Goal: Check status

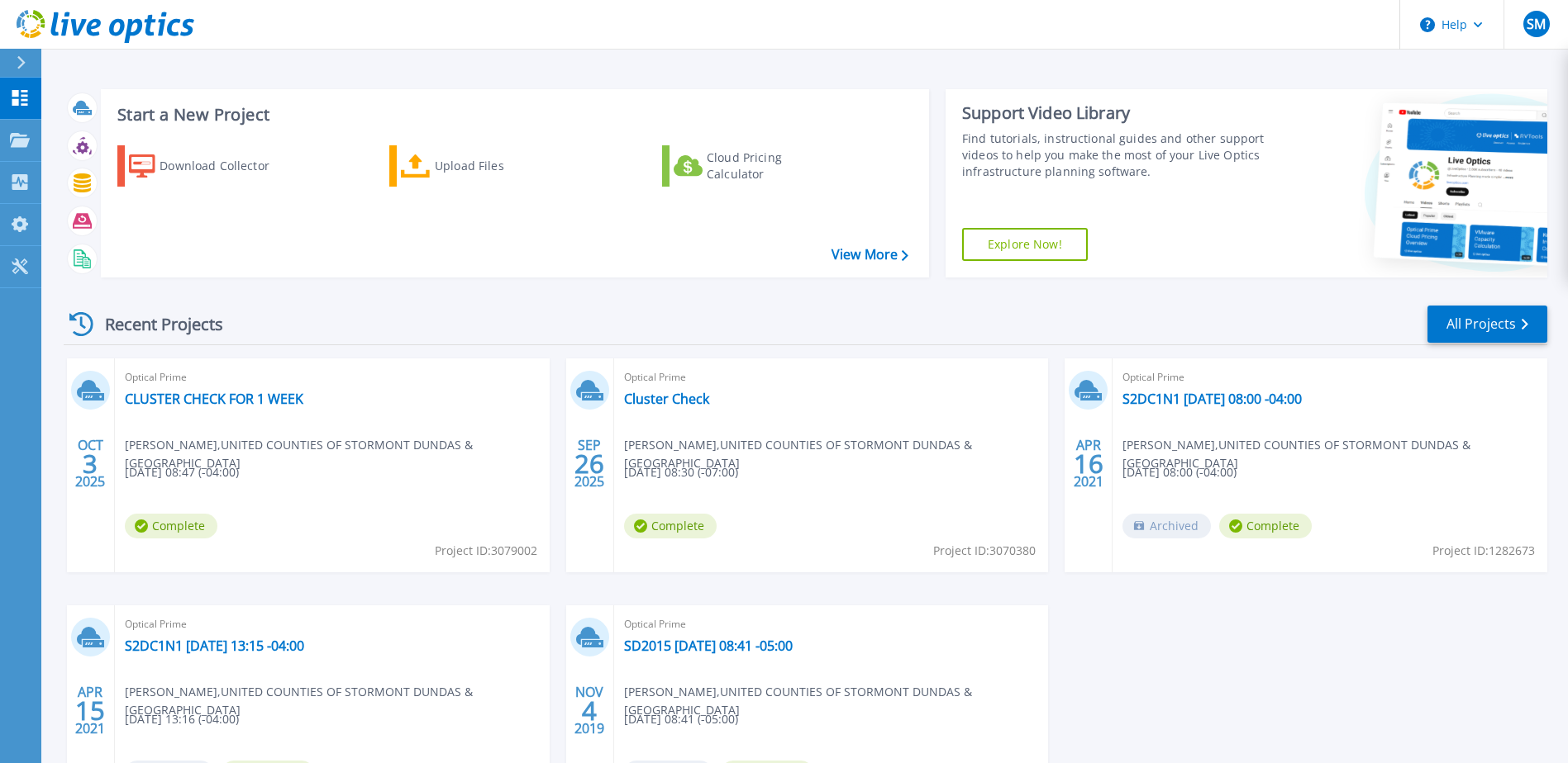
click at [21, 403] on div "Dashboard Dashboard Projects Projects Search Projects Upload SIOKIT & Files Opt…" at bounding box center [20, 421] width 41 height 687
click at [24, 86] on link "Dashboard Dashboard" at bounding box center [20, 99] width 41 height 42
click at [223, 400] on link "CLUSTER CHECK FOR 1 WEEK" at bounding box center [214, 399] width 179 height 17
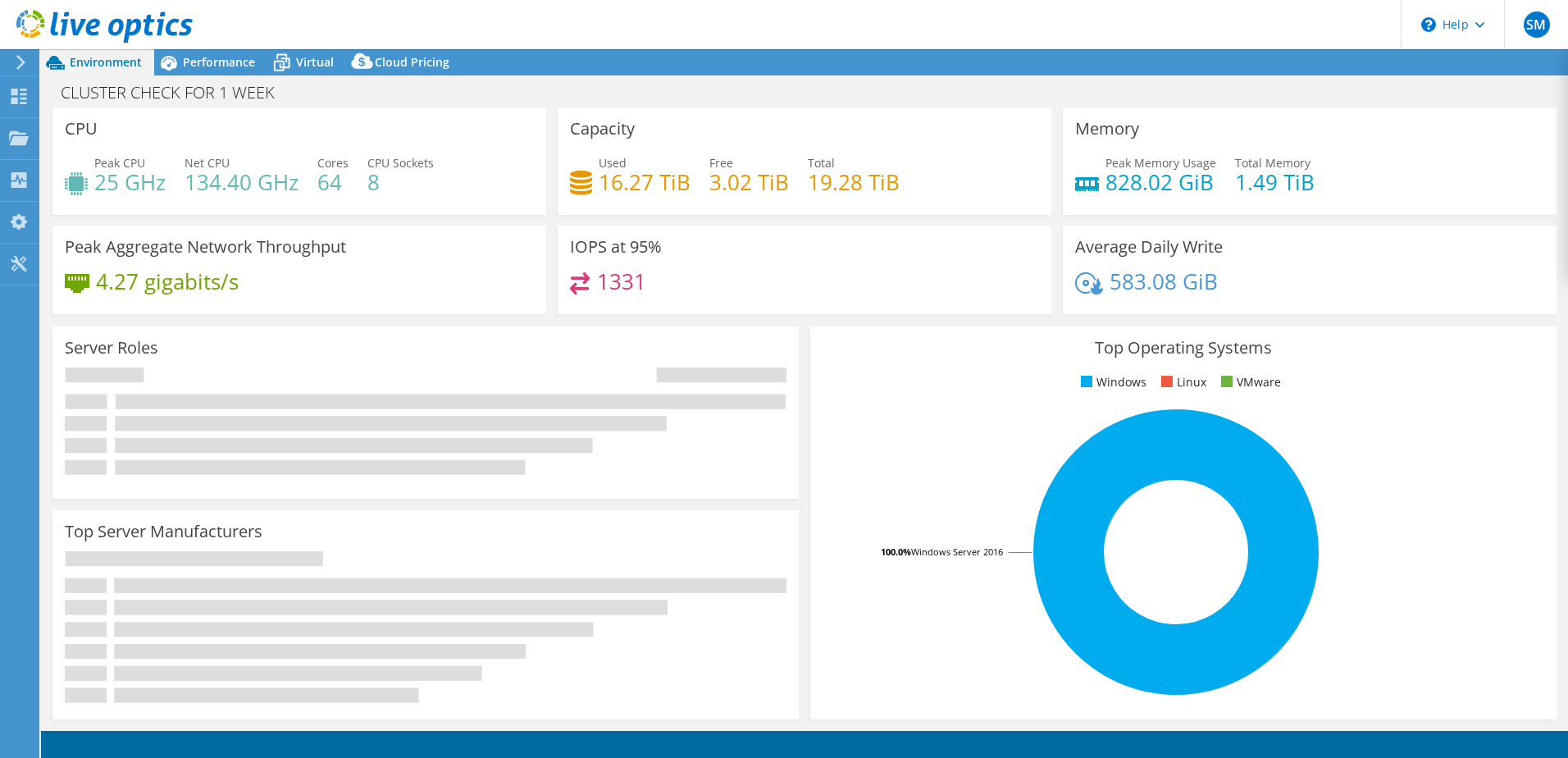
select select "USD"
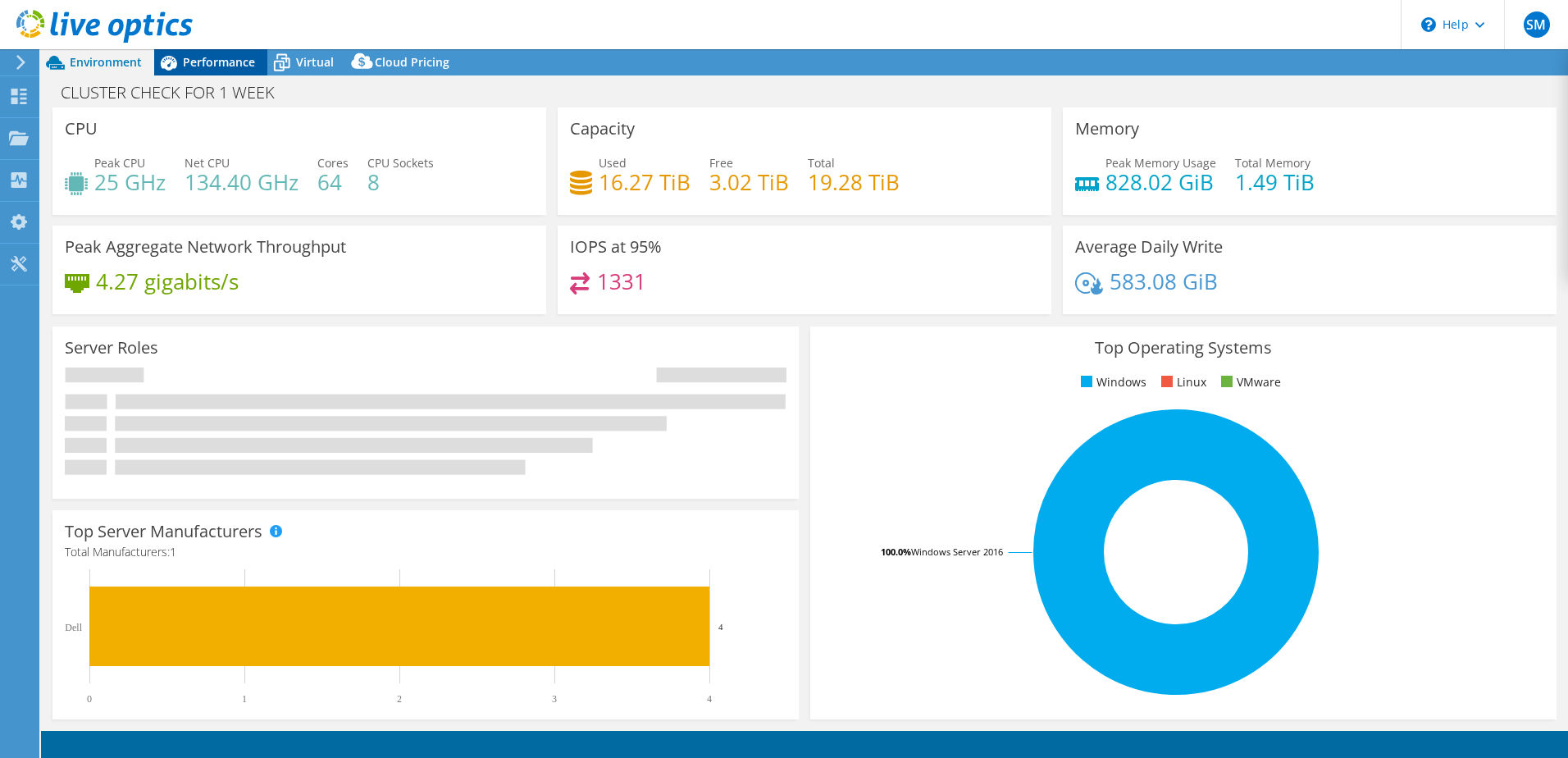
click at [206, 55] on span "Performance" at bounding box center [218, 62] width 72 height 16
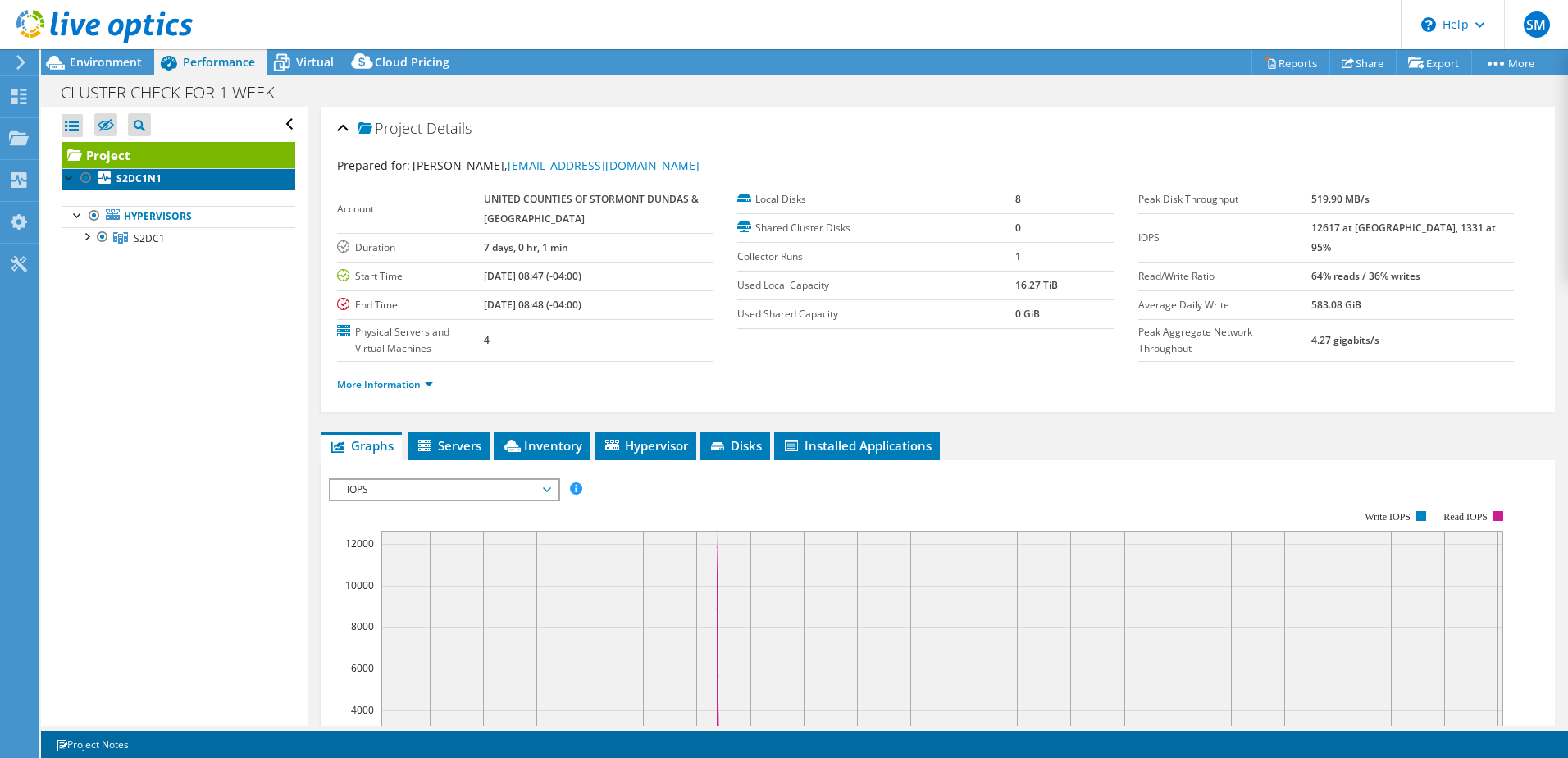
click at [132, 182] on b "S2DC1N1" at bounding box center [139, 178] width 45 height 14
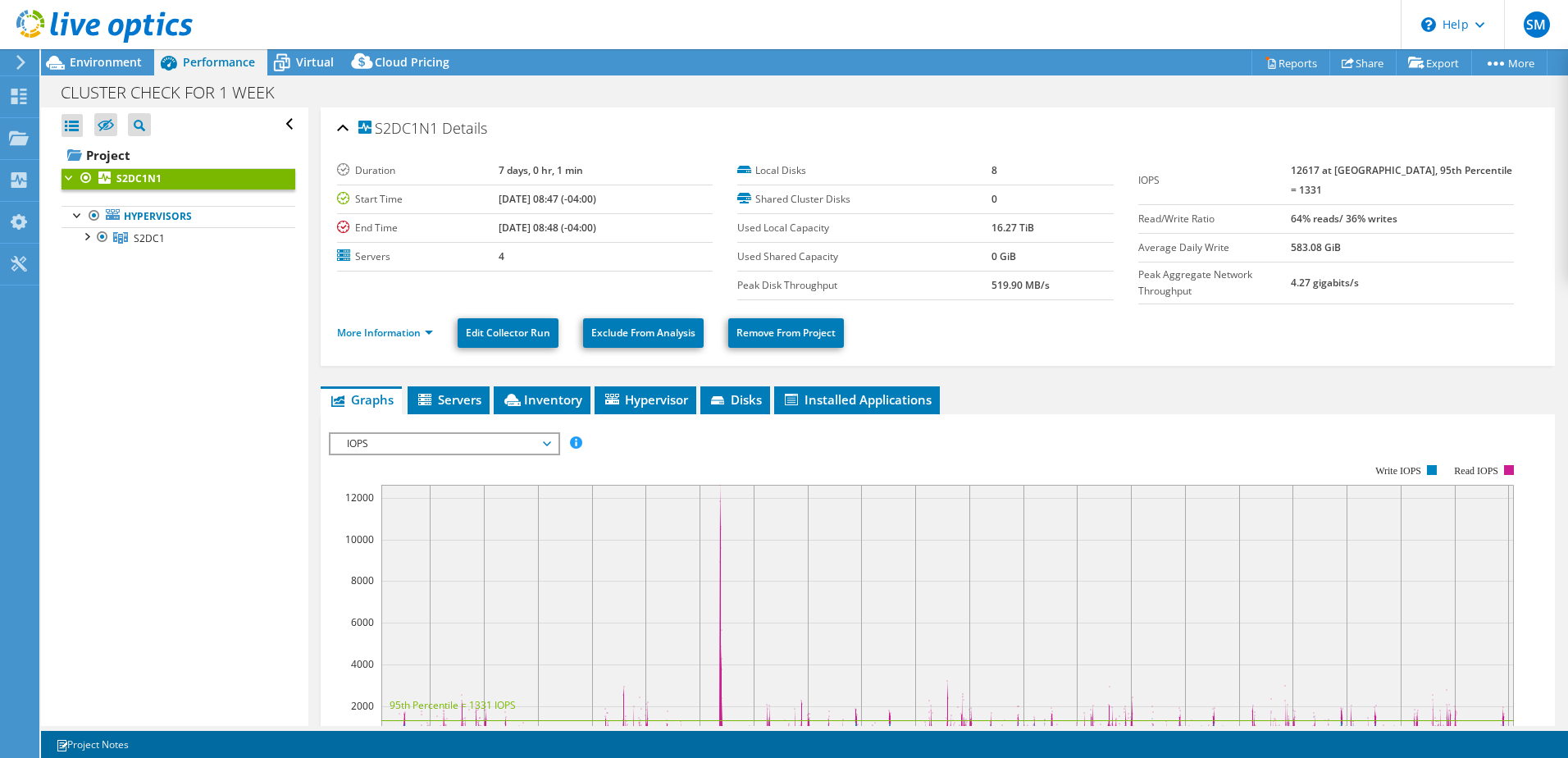
click at [70, 179] on div at bounding box center [69, 176] width 16 height 16
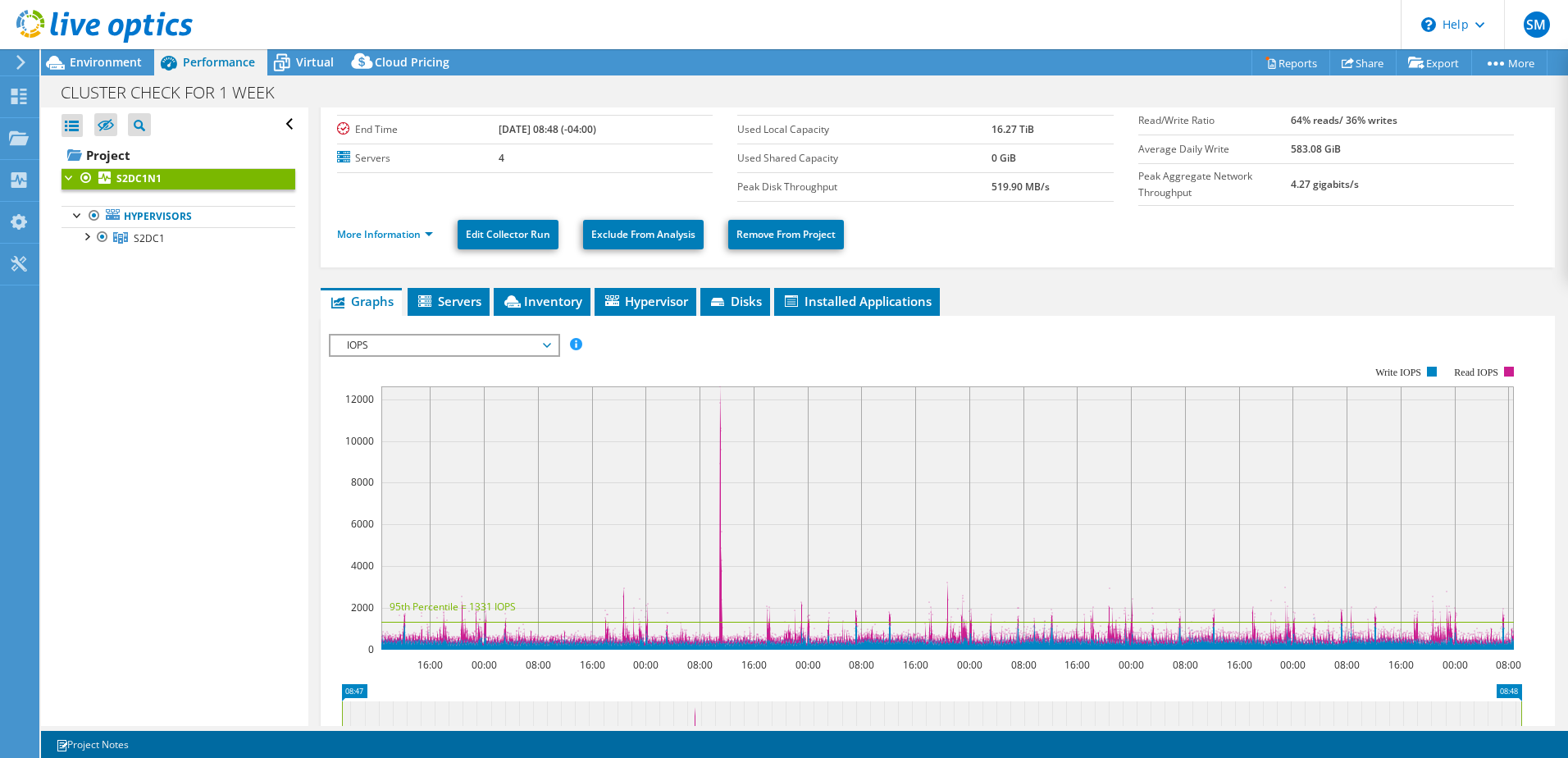
scroll to position [82, 0]
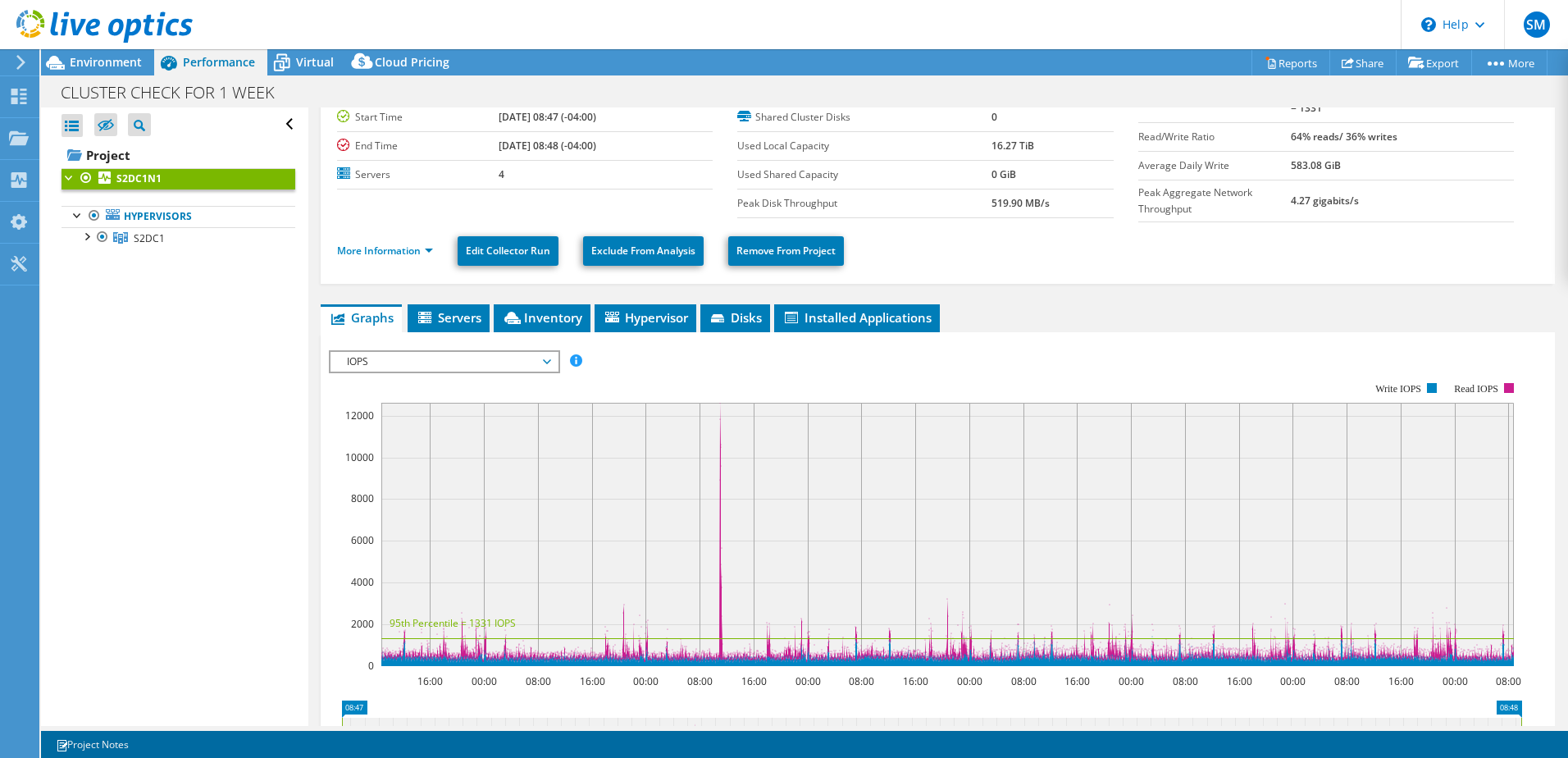
click at [367, 380] on rect at bounding box center [926, 524] width 1193 height 328
click at [367, 359] on span "IOPS" at bounding box center [443, 361] width 210 height 20
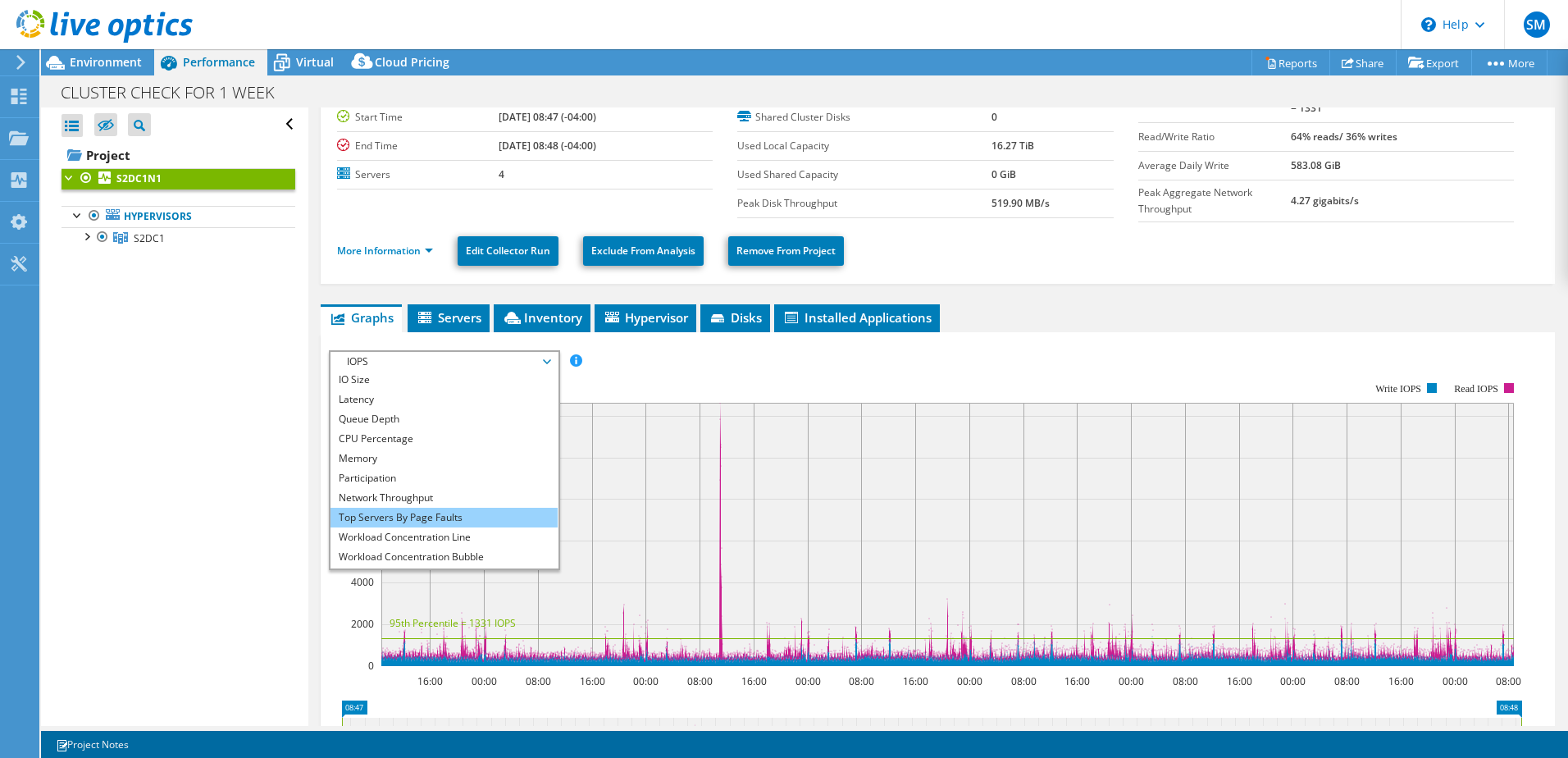
scroll to position [59, 0]
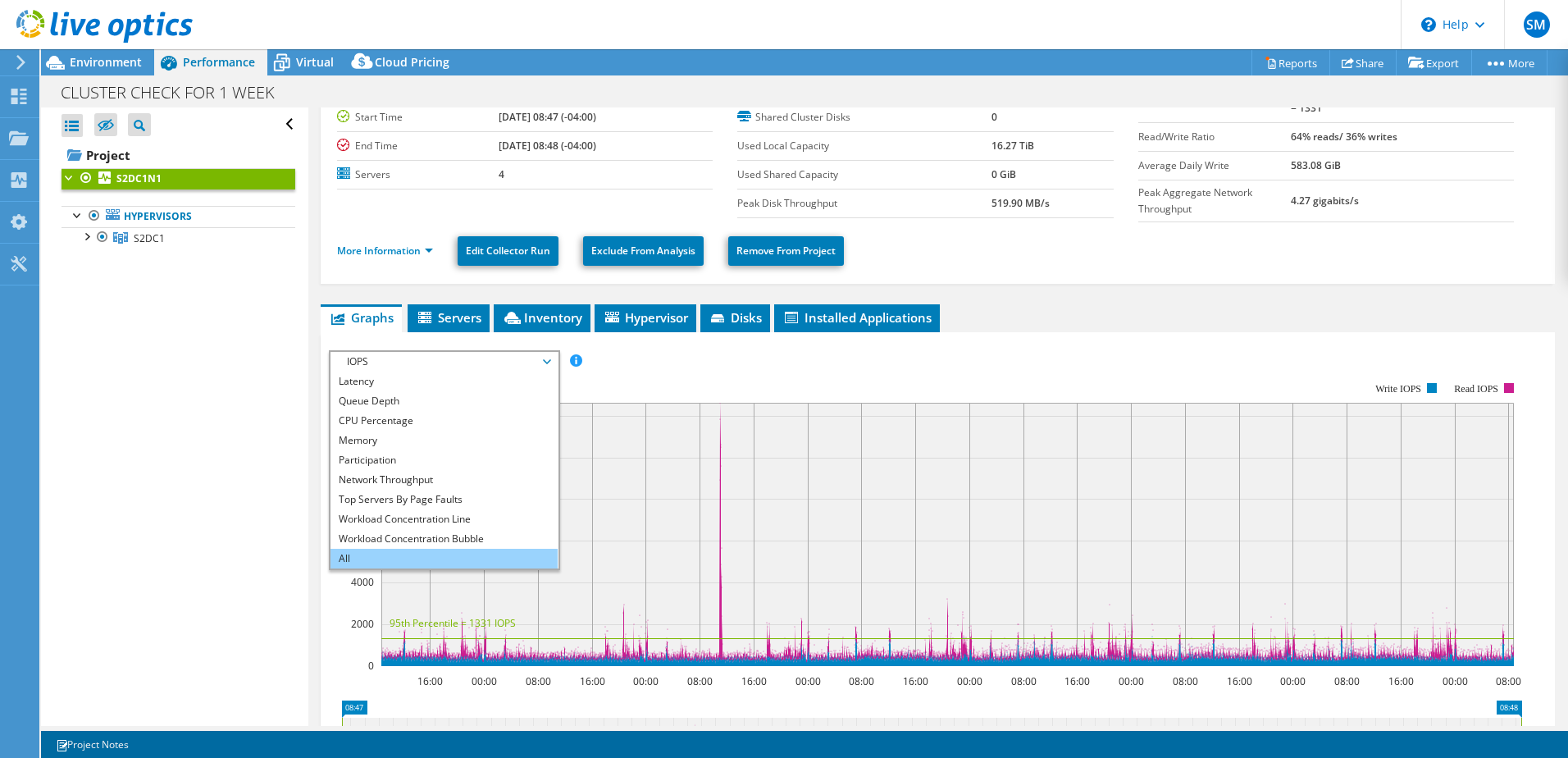
click at [350, 550] on li "All" at bounding box center [444, 559] width 227 height 20
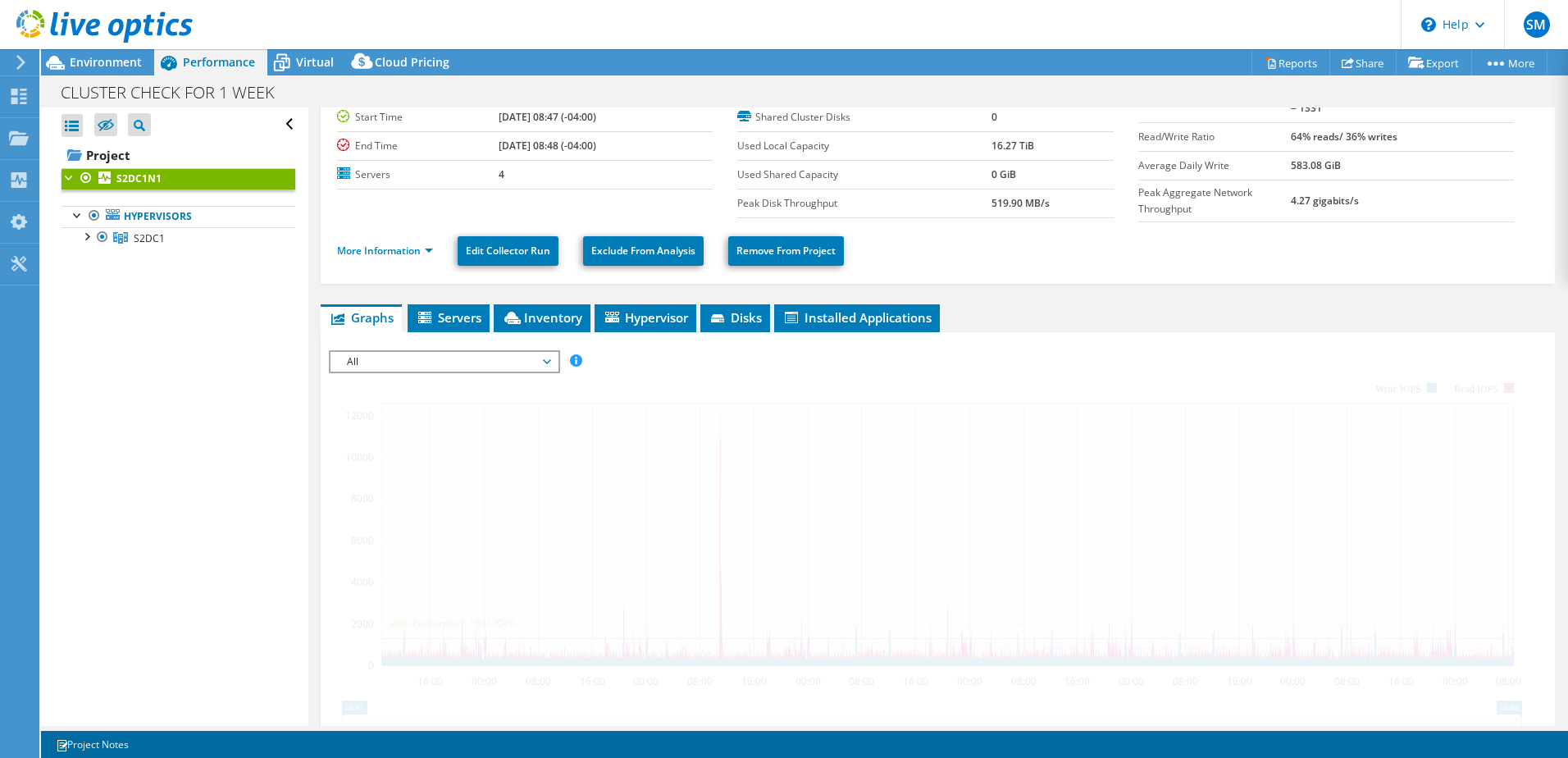
click at [658, 353] on div at bounding box center [938, 631] width 1218 height 560
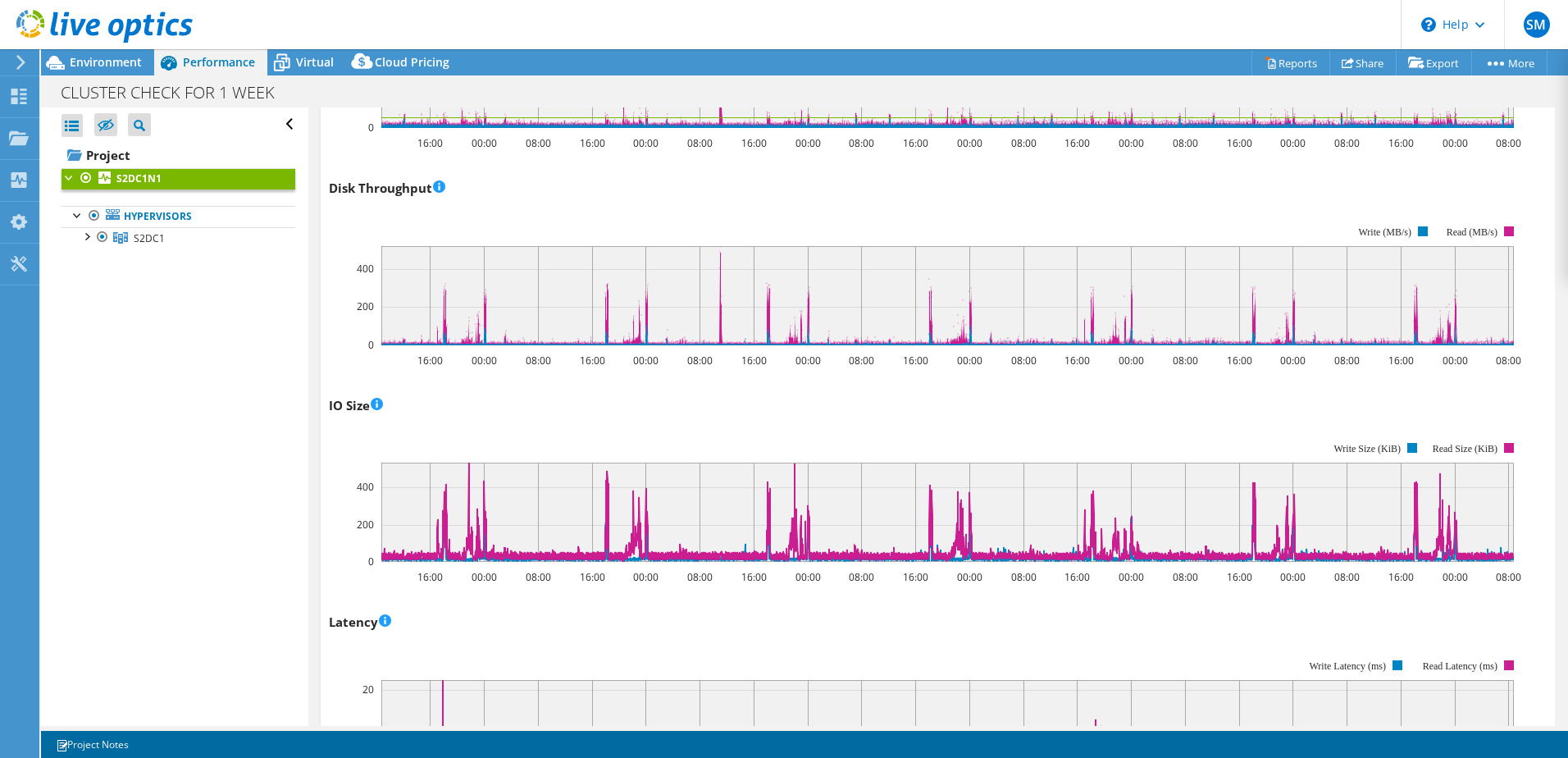
scroll to position [739, 0]
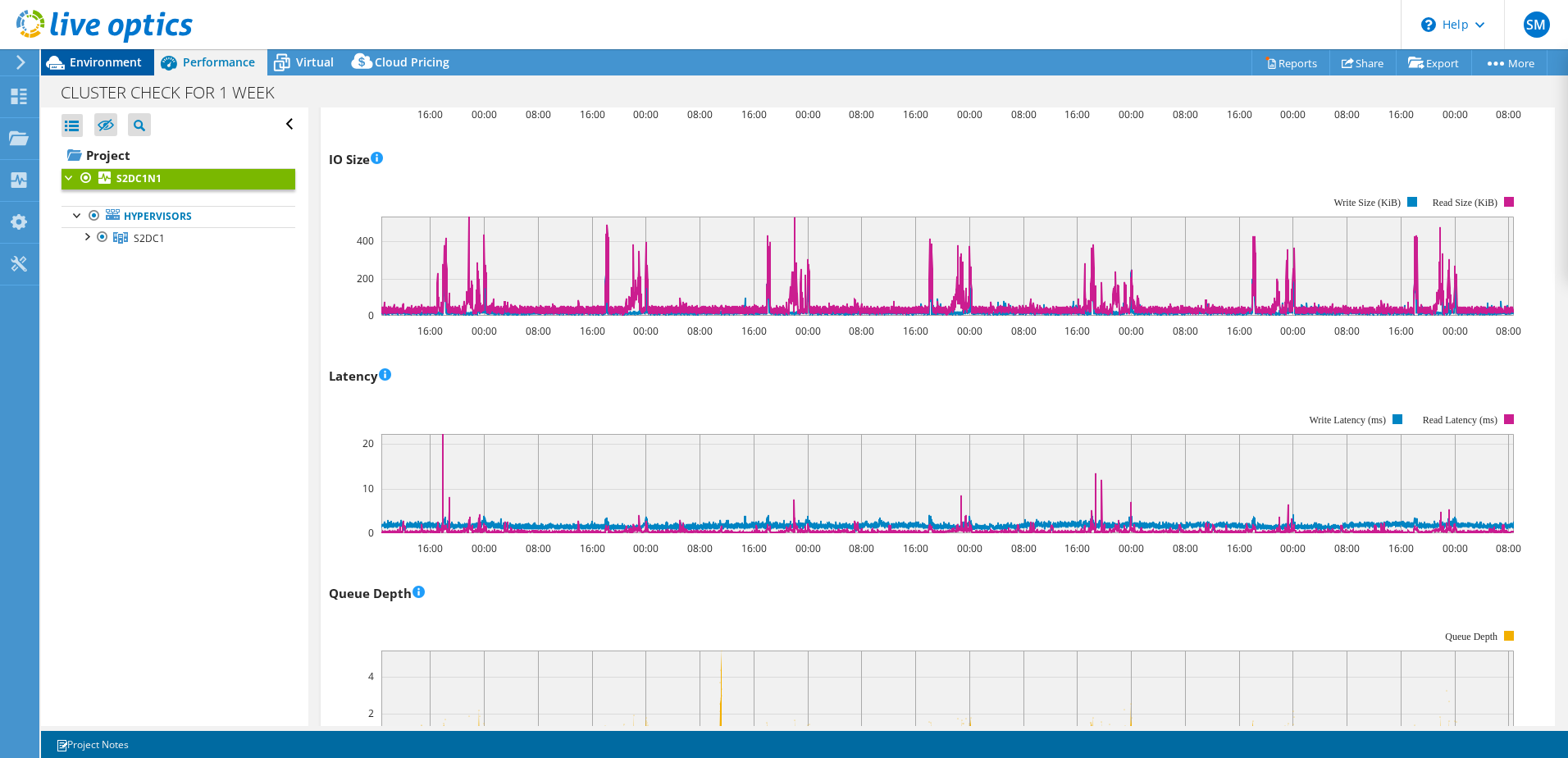
click at [68, 62] on icon at bounding box center [55, 62] width 29 height 29
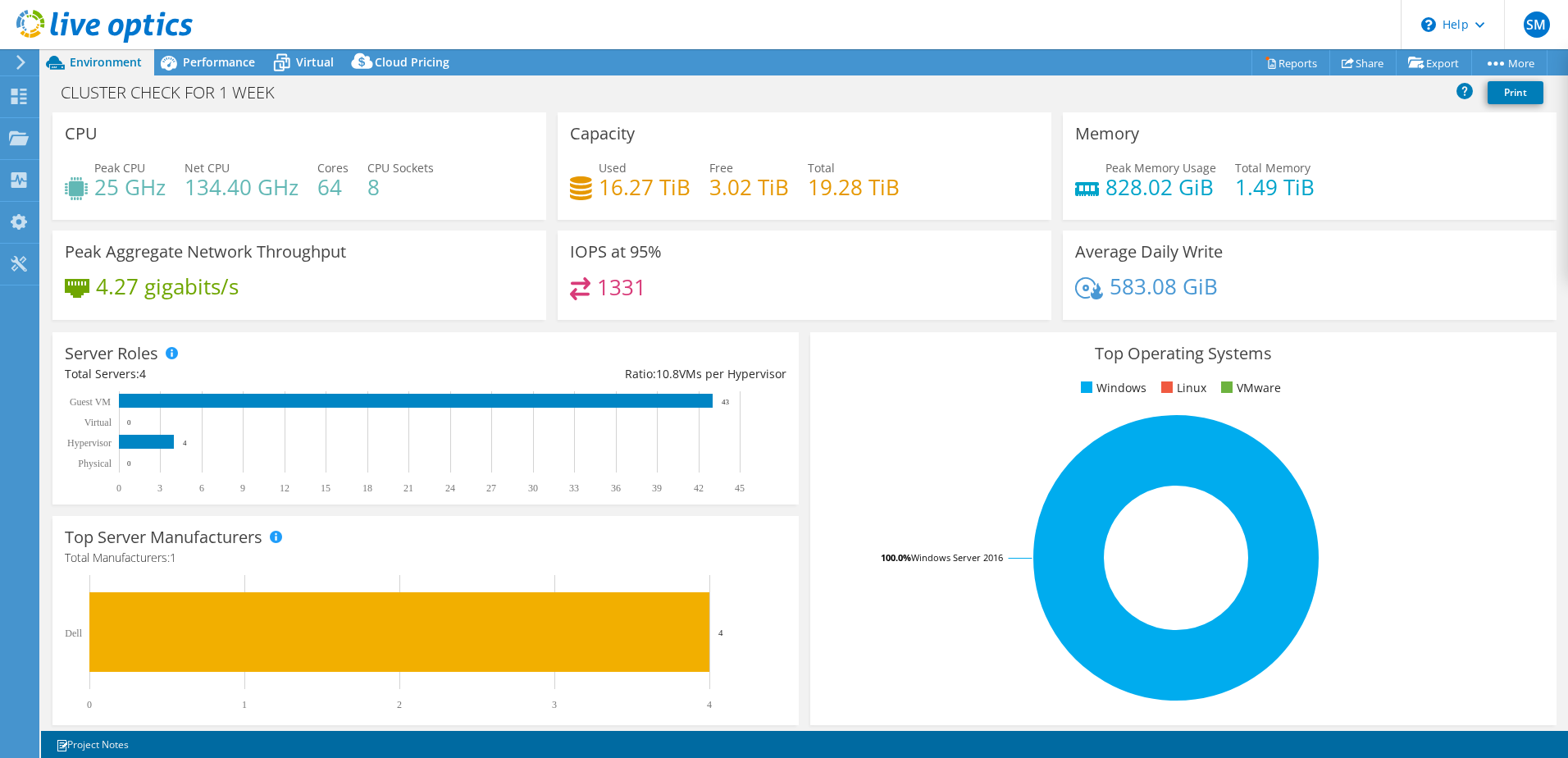
click at [1136, 178] on h4 "828.02 GiB" at bounding box center [1161, 187] width 111 height 18
click at [196, 61] on span "Performance" at bounding box center [218, 62] width 72 height 16
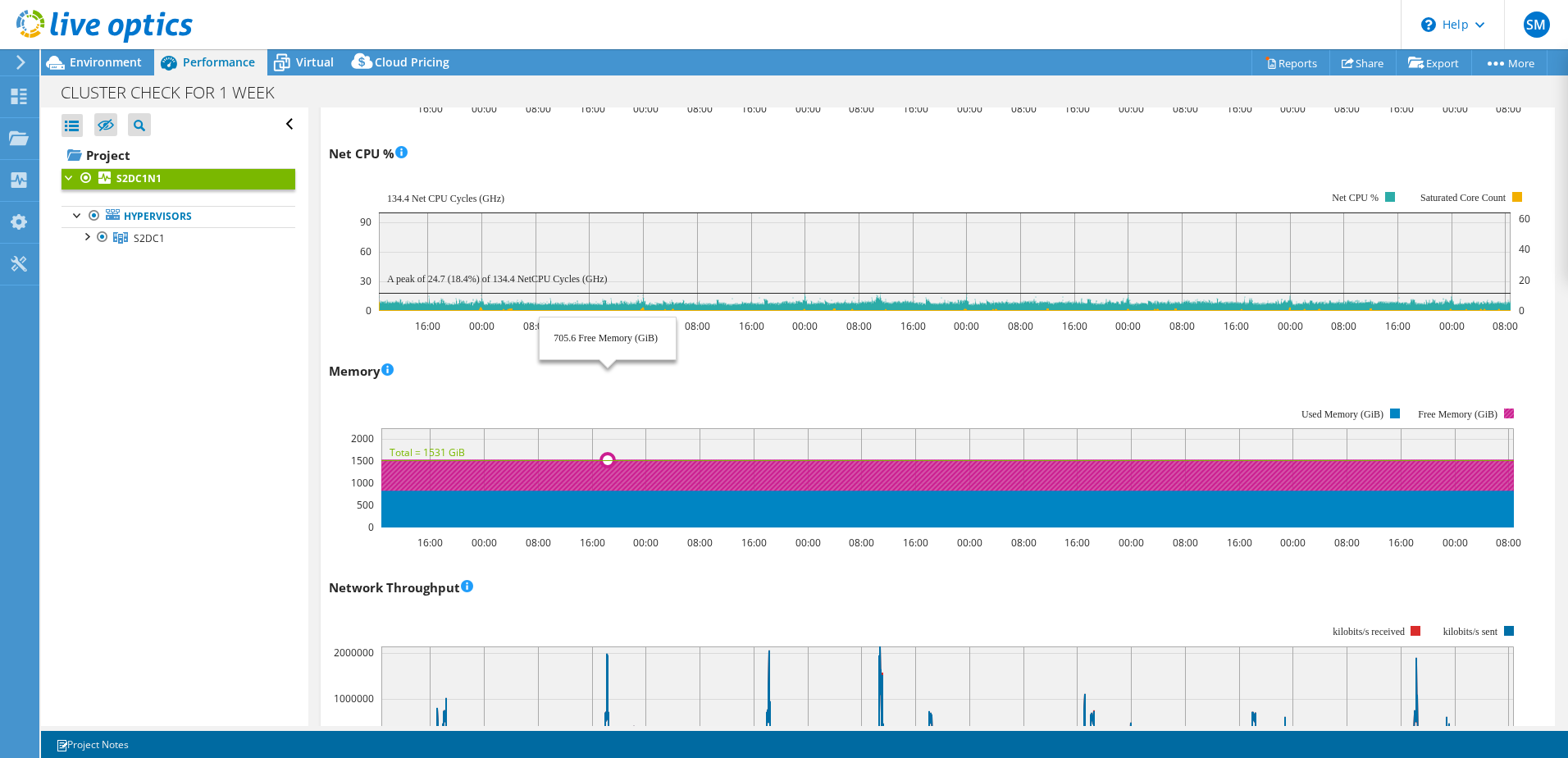
scroll to position [1477, 0]
